Goal: Navigation & Orientation: Find specific page/section

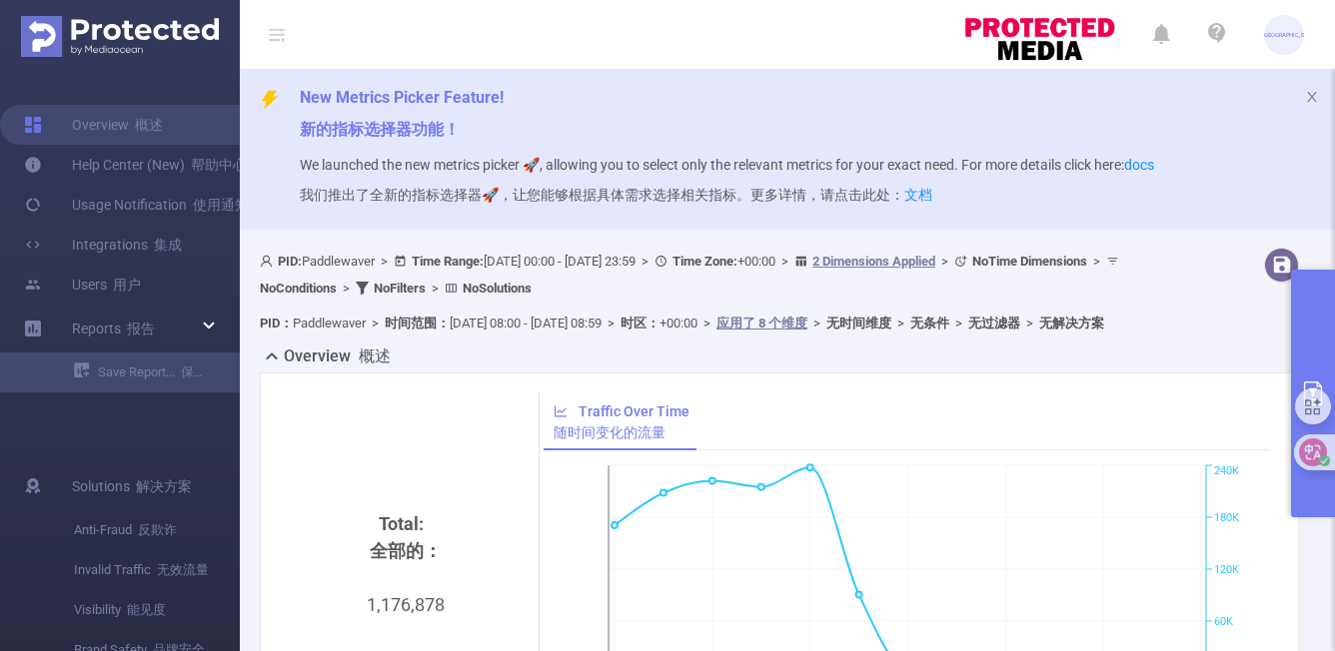
scroll to position [484, 0]
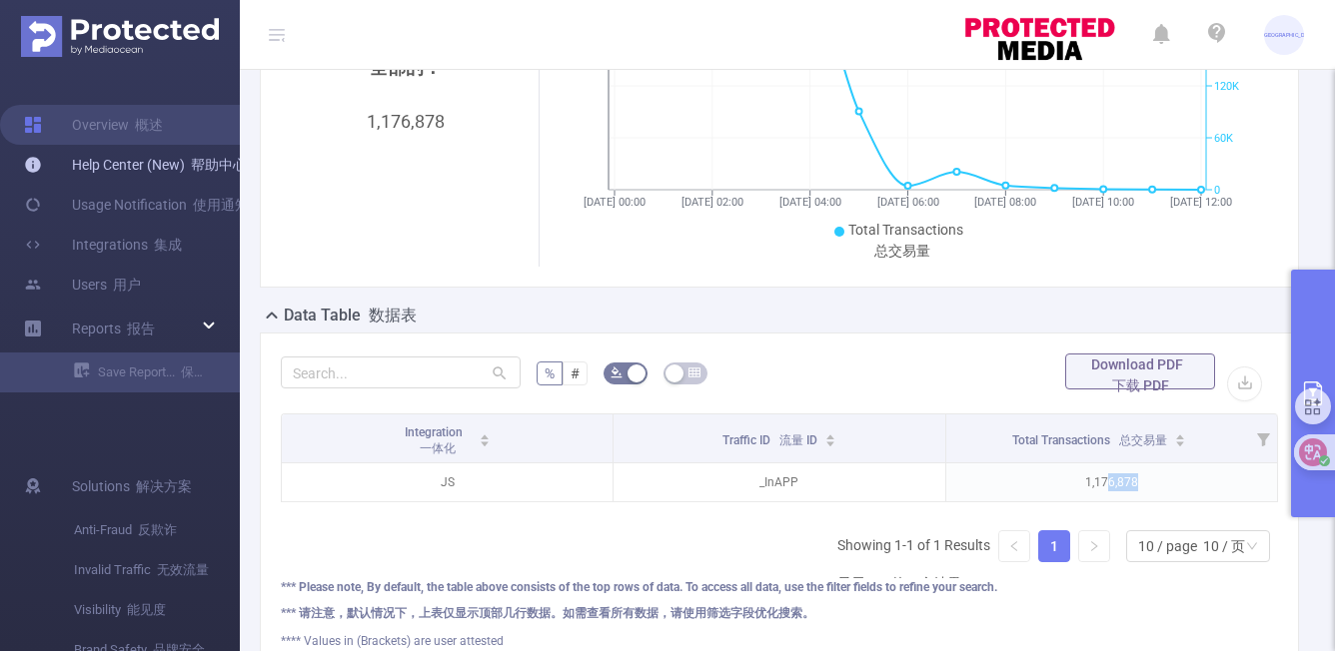
click at [172, 168] on link "Help Center (New) 帮助中心（新）" at bounding box center [156, 165] width 265 height 40
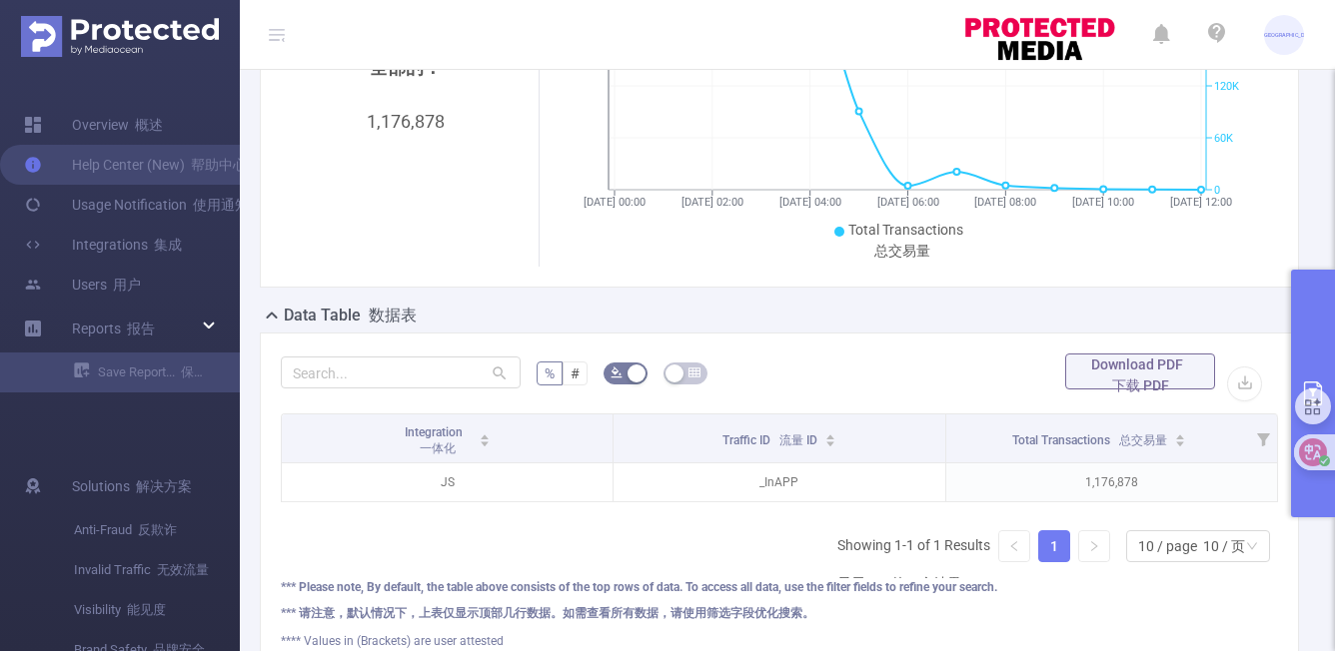
click at [1291, 32] on font "新泽西州" at bounding box center [1288, 34] width 53 height 6
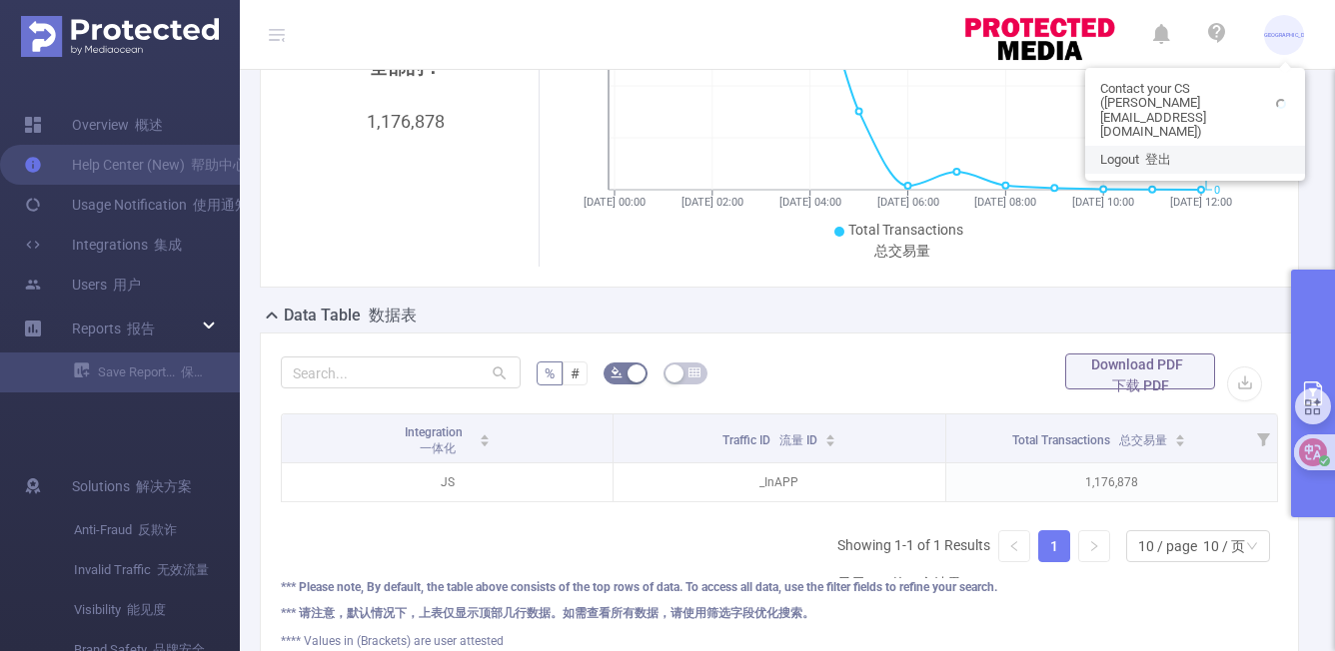
click at [1218, 129] on div "Contact your CS (igor@protected.media) Logout 登出" at bounding box center [1195, 124] width 220 height 113
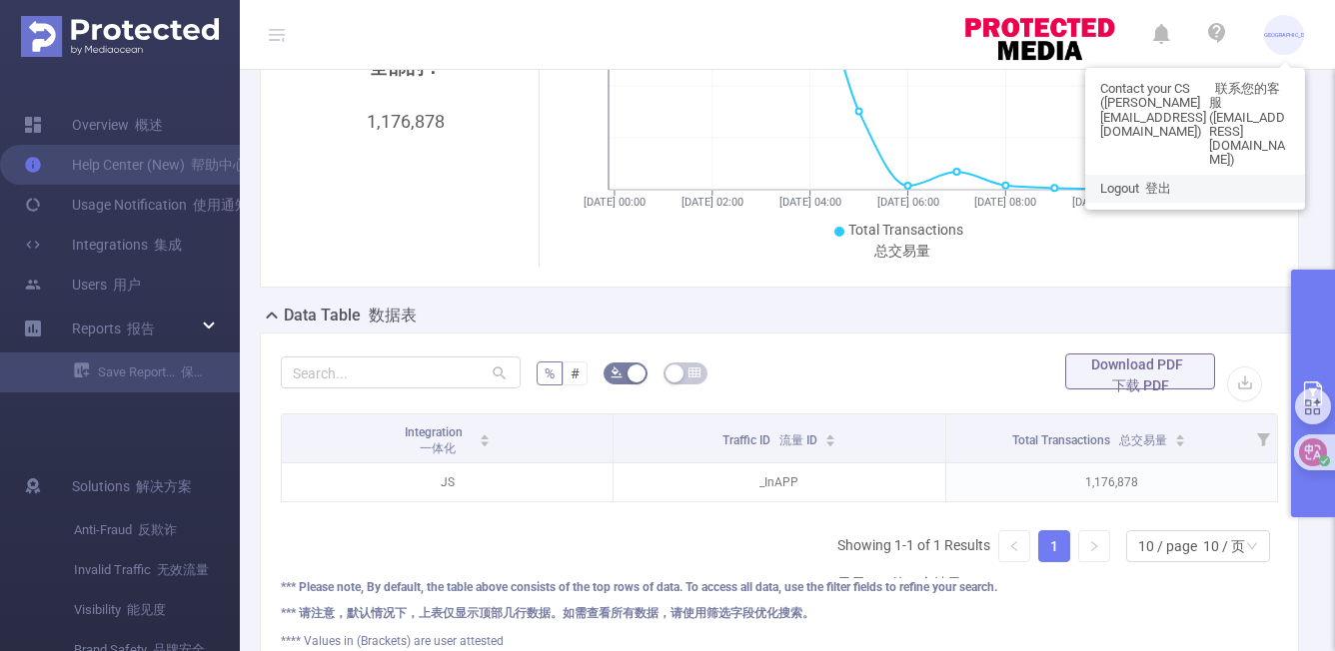
click at [1182, 175] on link "Logout 登出" at bounding box center [1195, 189] width 220 height 28
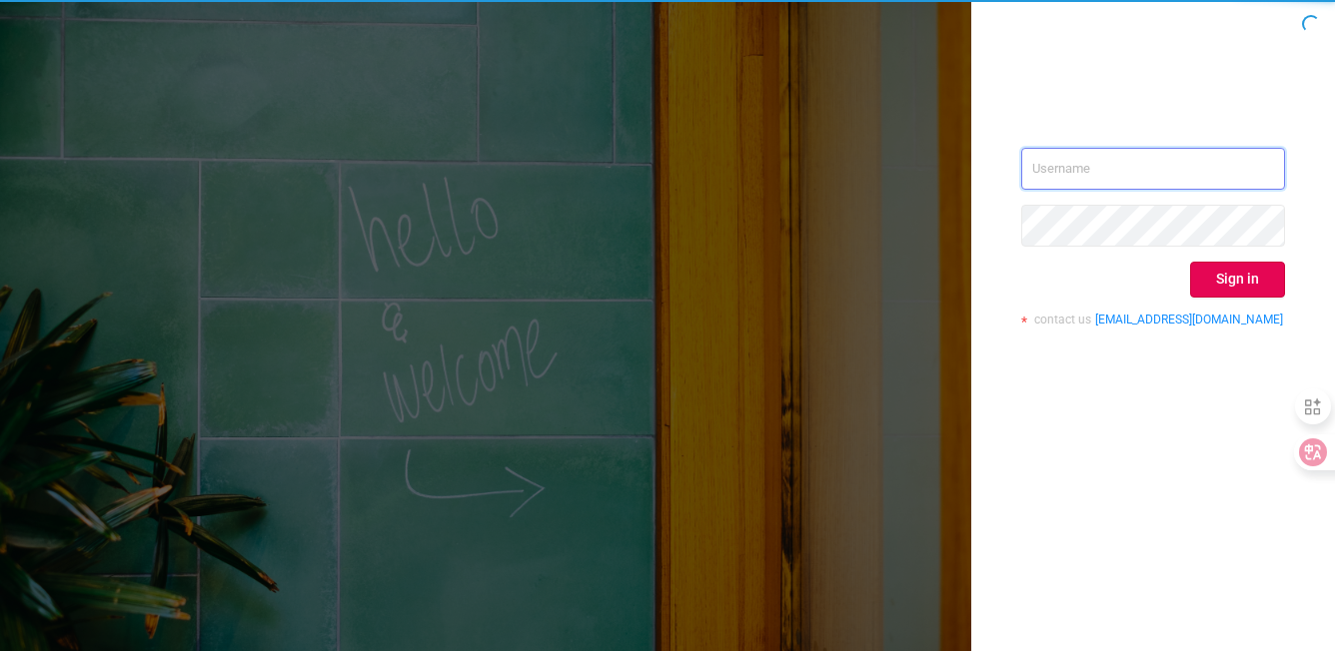
type input "[PERSON_NAME][EMAIL_ADDRESS][DOMAIN_NAME]"
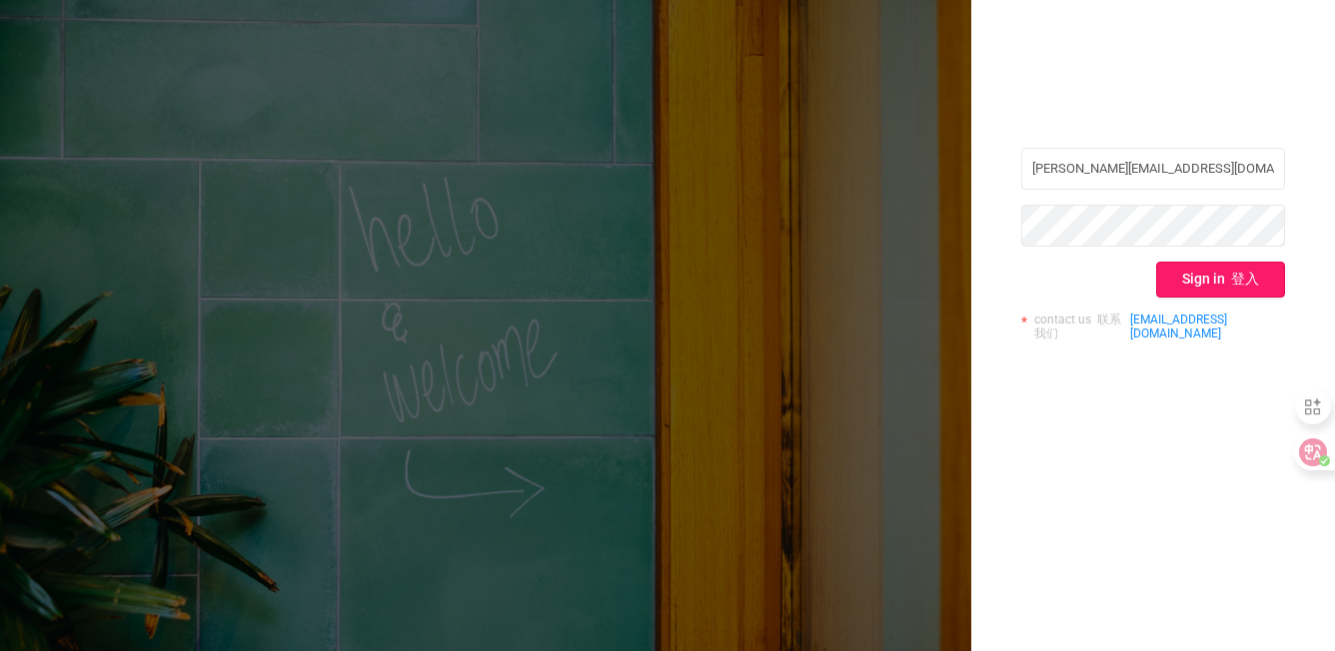
click at [1190, 274] on button "Sign in 登入" at bounding box center [1220, 280] width 129 height 36
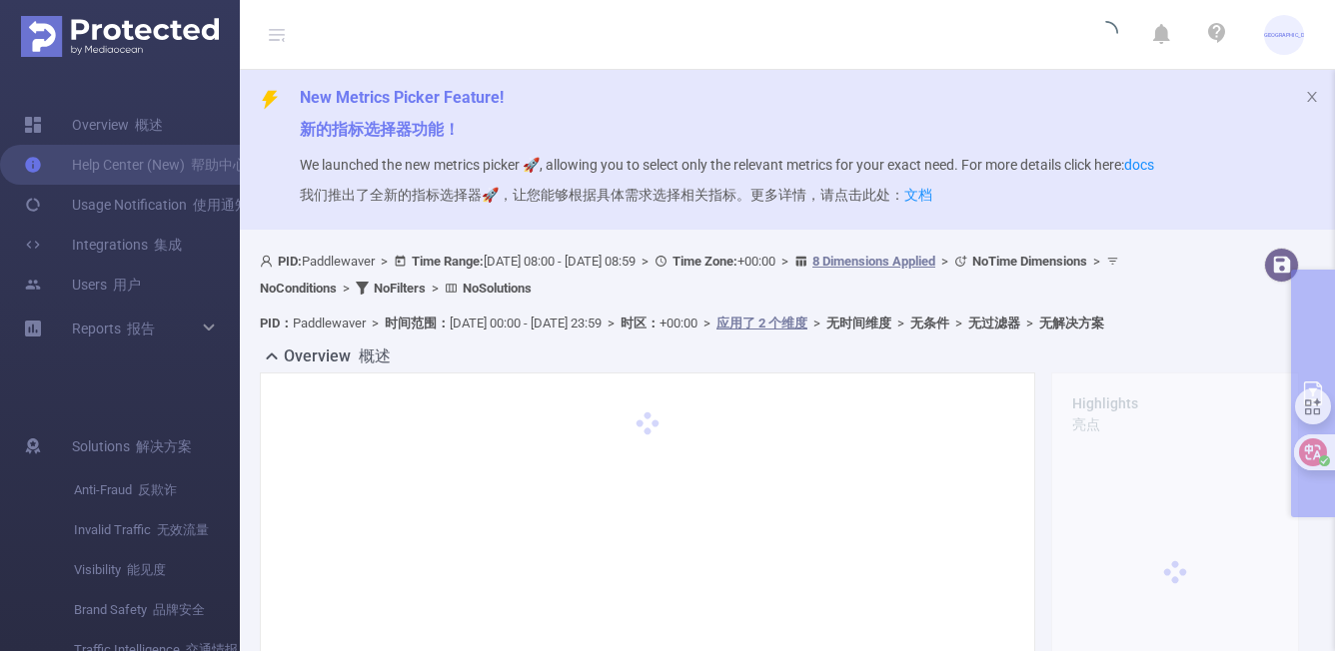
type input "2025-08-11 08:00"
type input "2025-08-11 08:59"
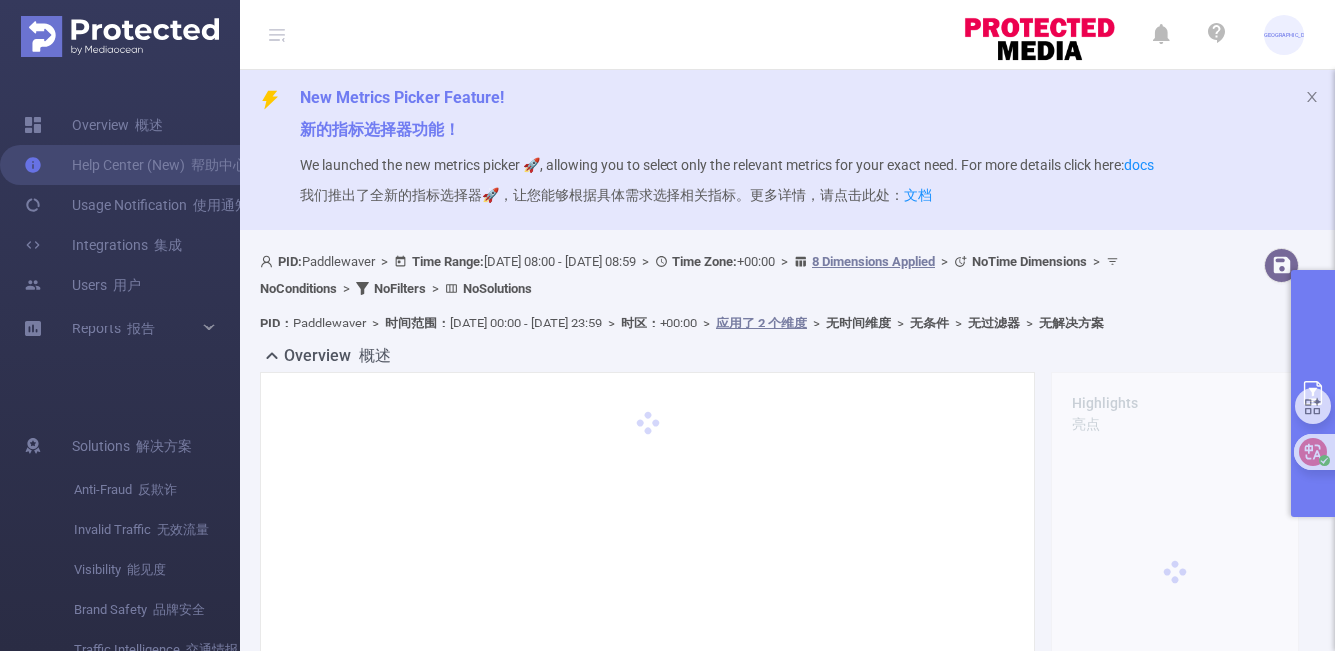
click at [1278, 43] on span "NJ 新泽西州" at bounding box center [1284, 35] width 40 height 40
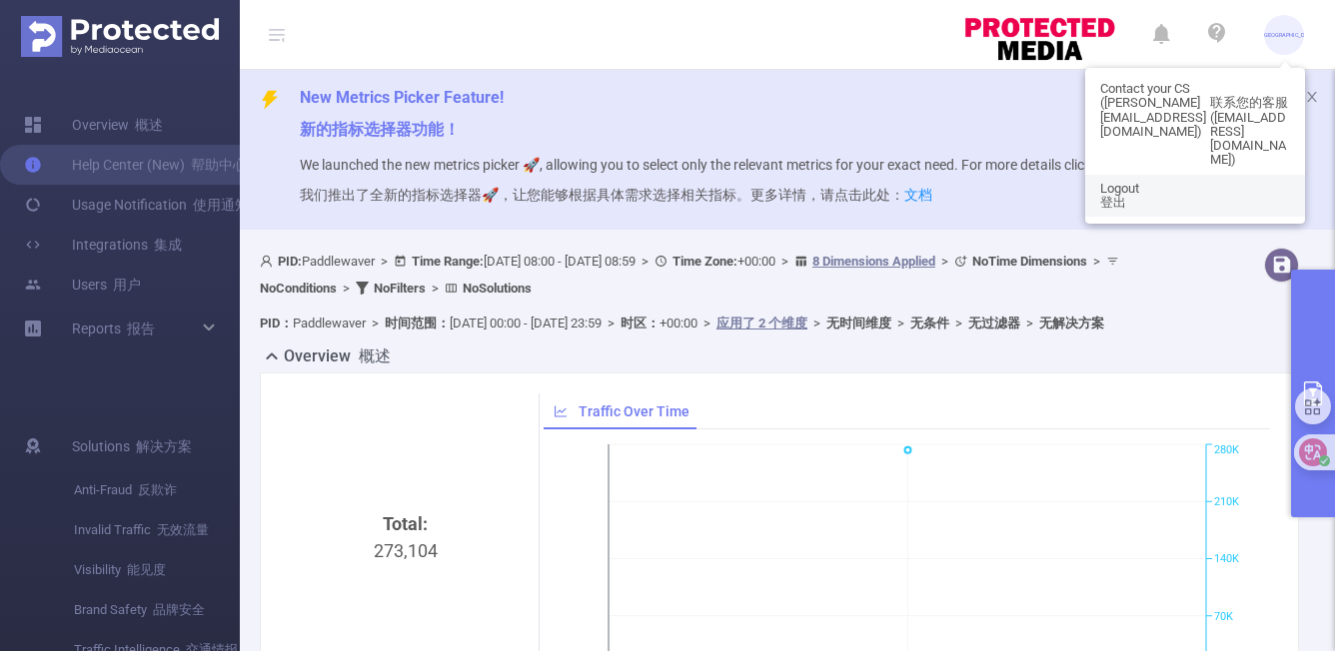
click at [1180, 202] on link "Logout 登出" at bounding box center [1195, 196] width 220 height 43
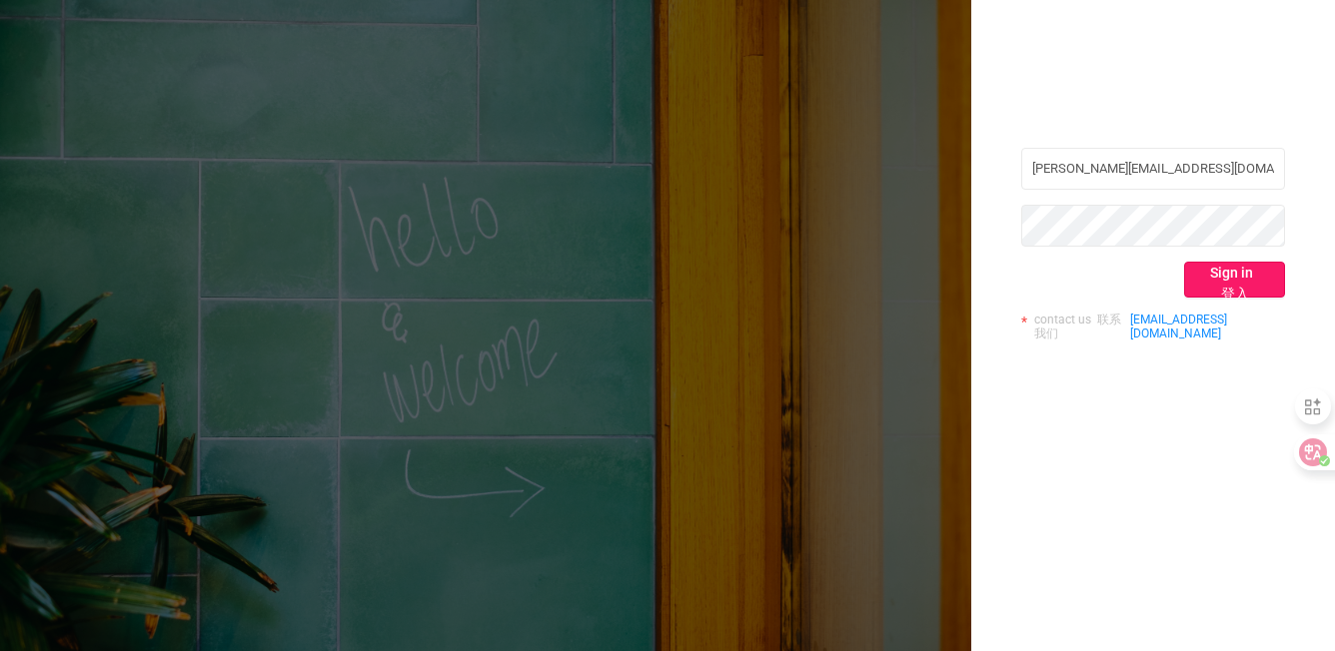
click at [1247, 289] on button "Sign in 登入" at bounding box center [1234, 280] width 101 height 36
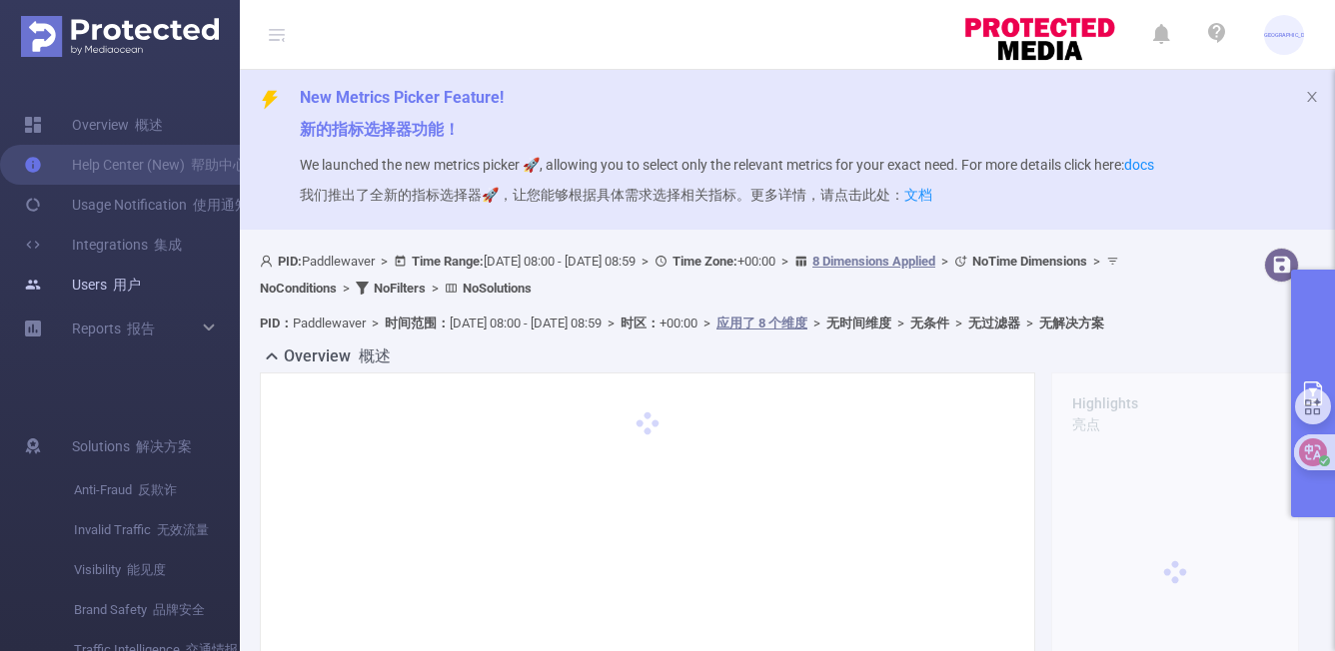
click at [141, 287] on link "Users 用户" at bounding box center [82, 285] width 117 height 40
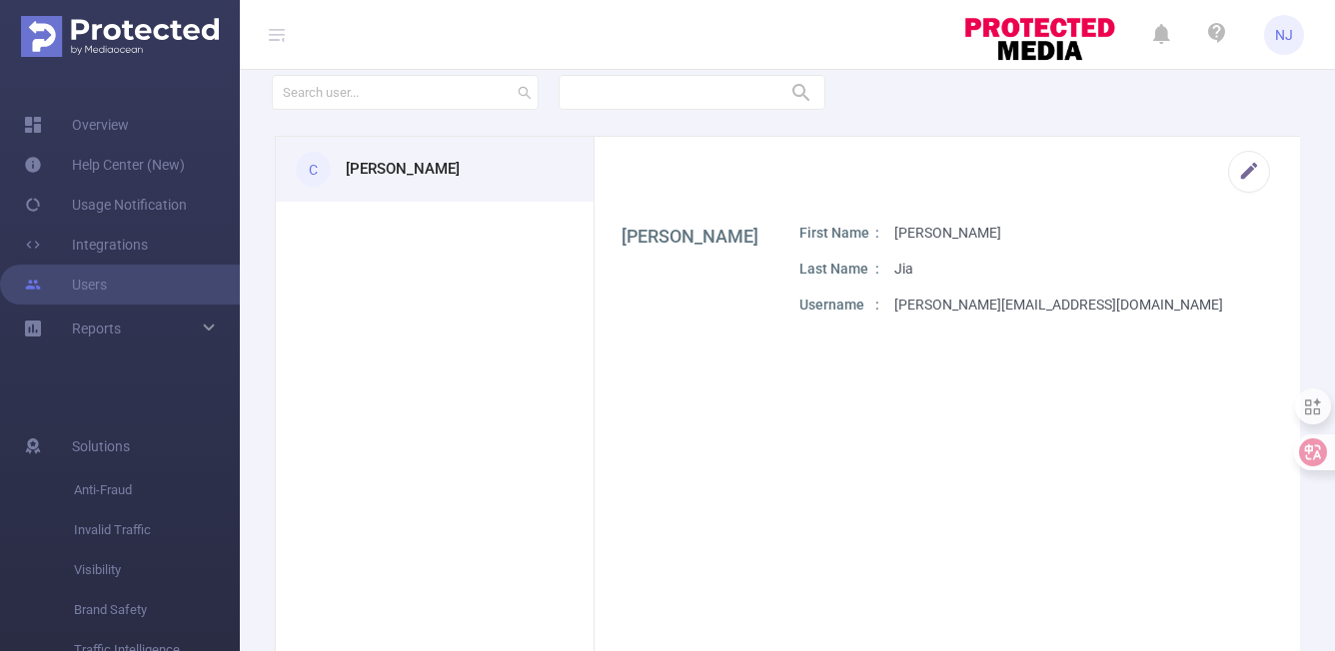
click at [275, 37] on icon at bounding box center [277, 35] width 16 height 16
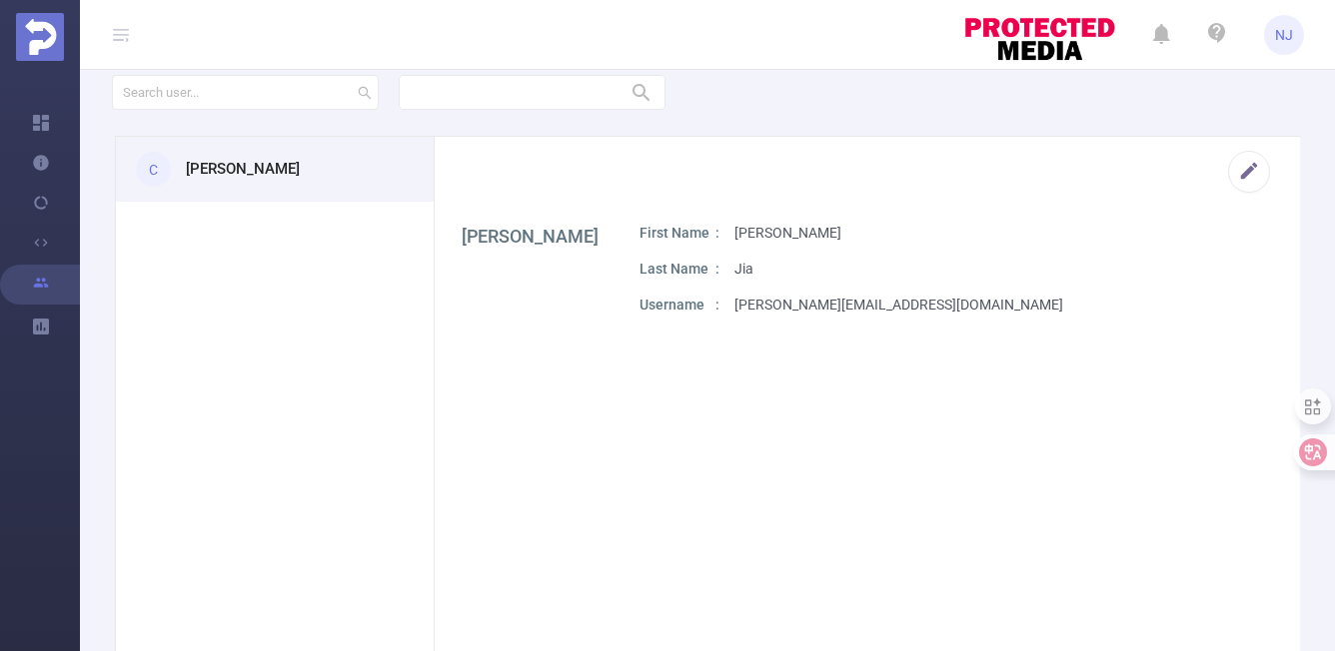
click at [122, 35] on icon at bounding box center [121, 35] width 16 height 16
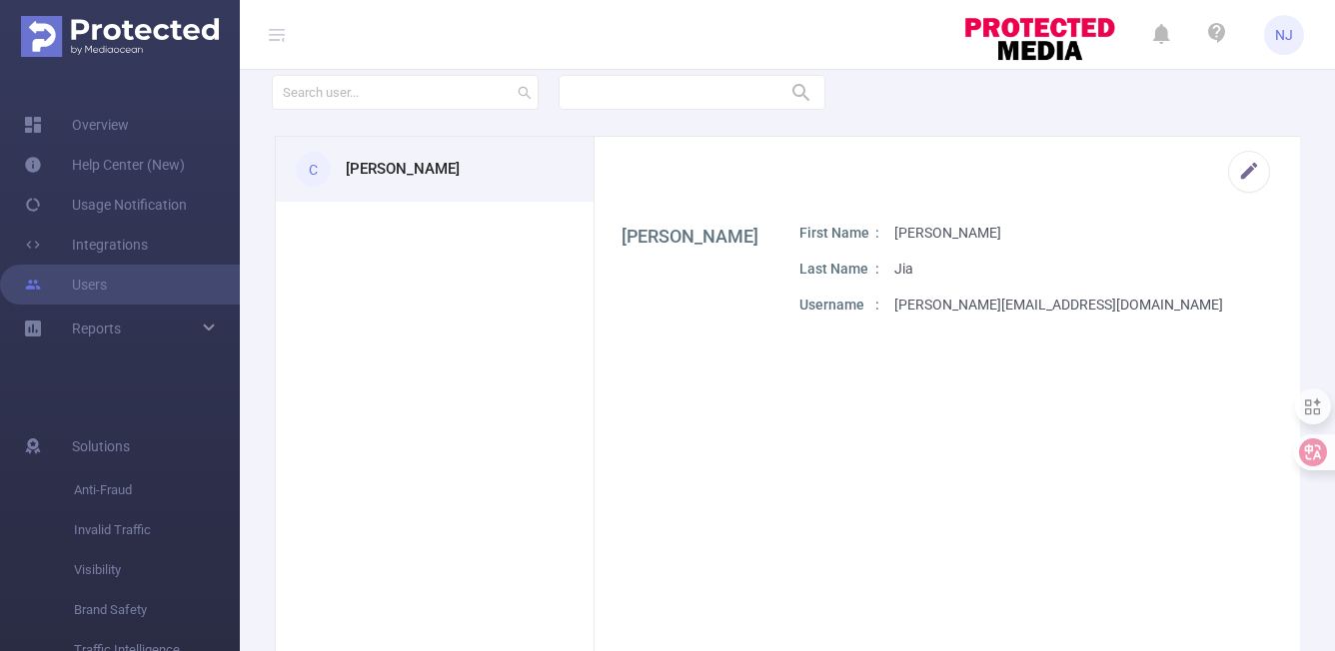
click at [1288, 38] on span "NJ" at bounding box center [1284, 35] width 18 height 40
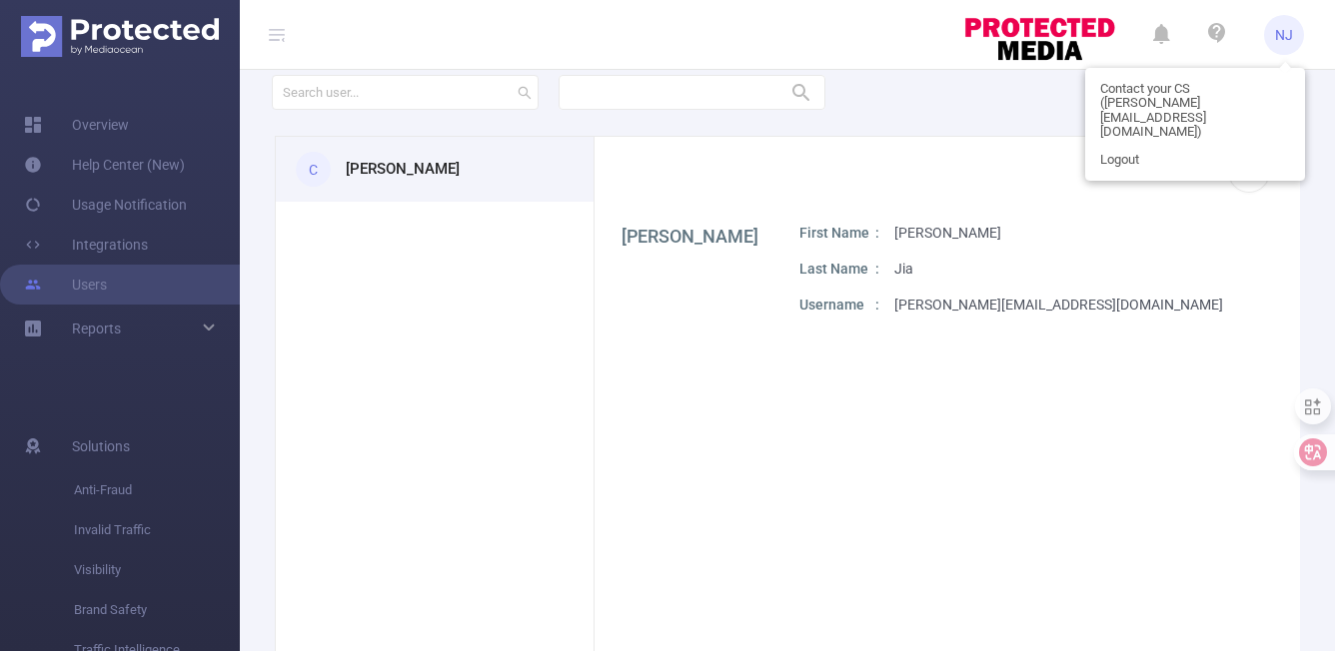
click at [1076, 421] on section "[PERSON_NAME] First Name [PERSON_NAME] Last Name Jia Username [PERSON_NAME][EMA…" at bounding box center [946, 447] width 705 height 448
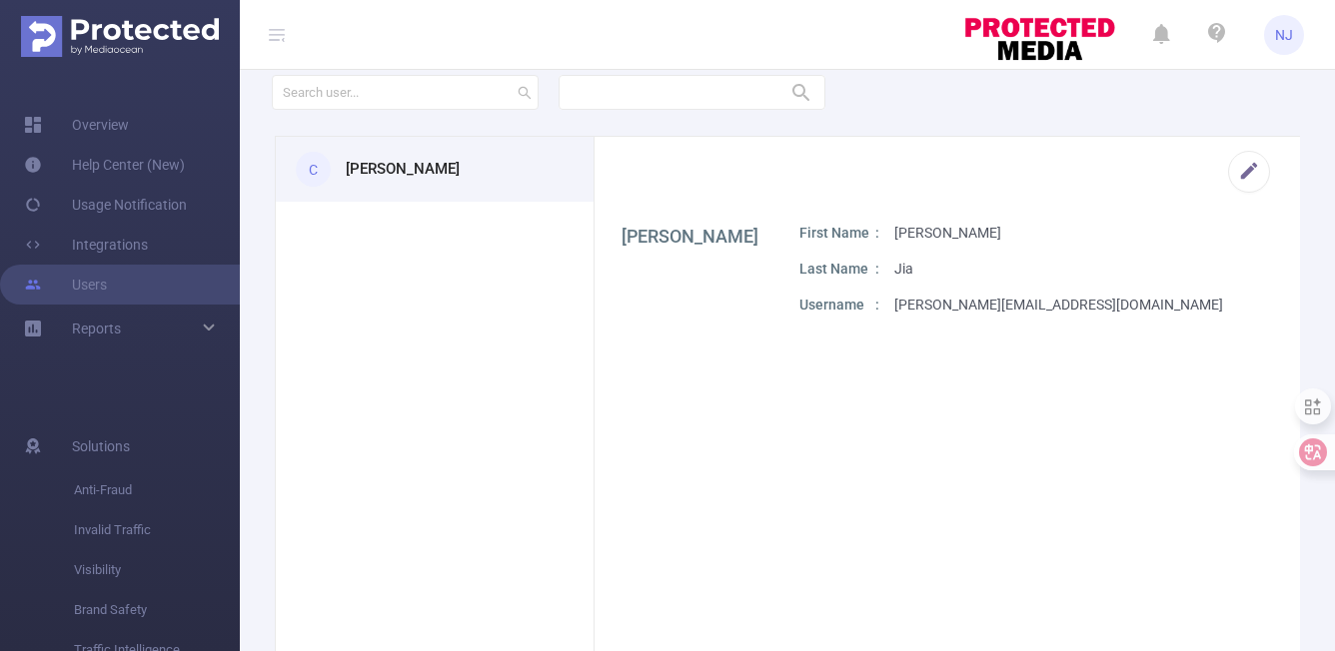
click at [456, 177] on div "C [PERSON_NAME]" at bounding box center [435, 169] width 318 height 65
click at [139, 167] on link "Help Center (New)" at bounding box center [104, 165] width 161 height 40
